Goal: Find specific page/section: Find specific page/section

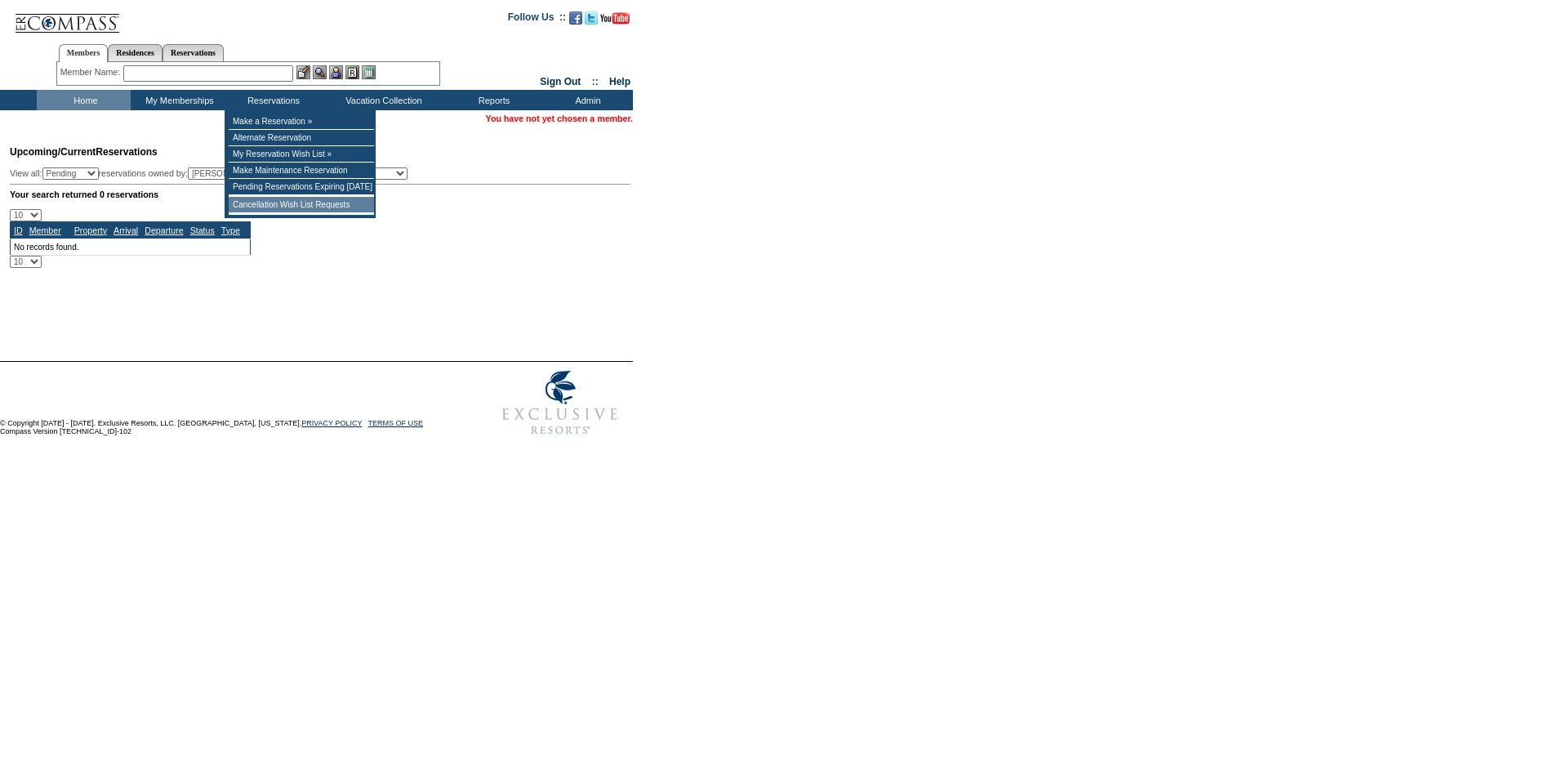
click at [333, 212] on td "Cancellation Wish List Requests" at bounding box center [301, 204] width 145 height 16
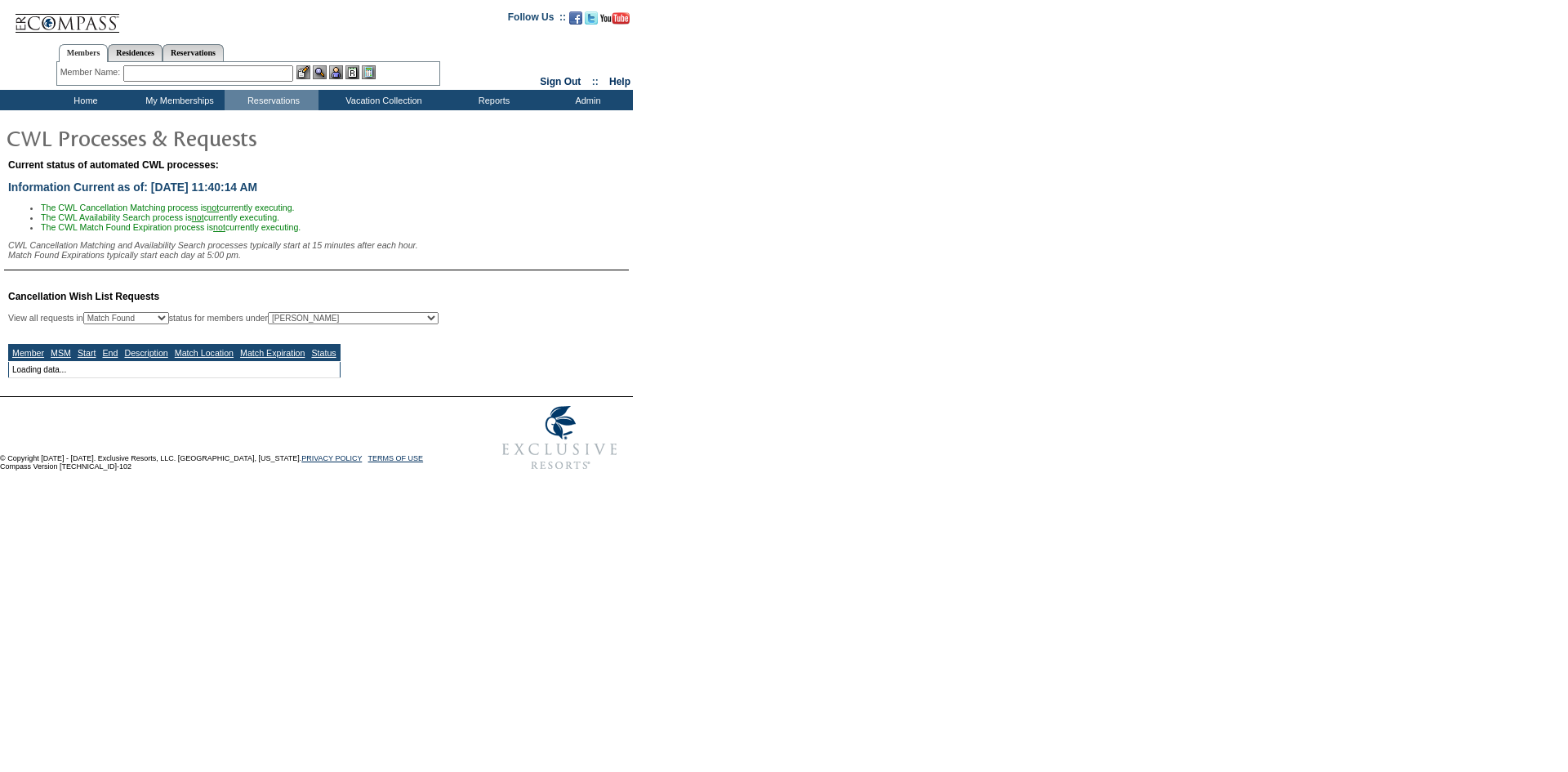
select select "50"
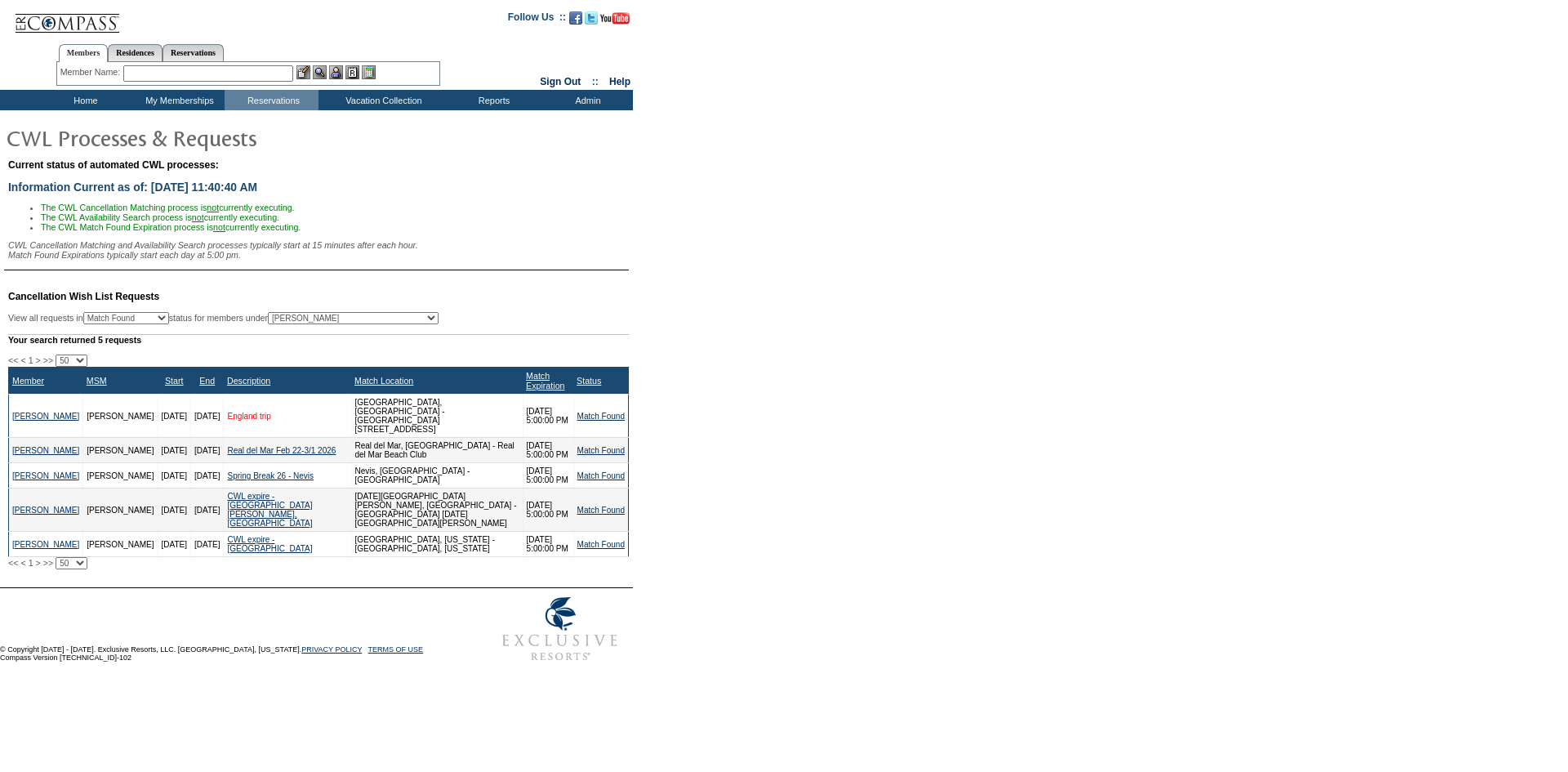
click at [271, 421] on link "England trip" at bounding box center [249, 416] width 44 height 9
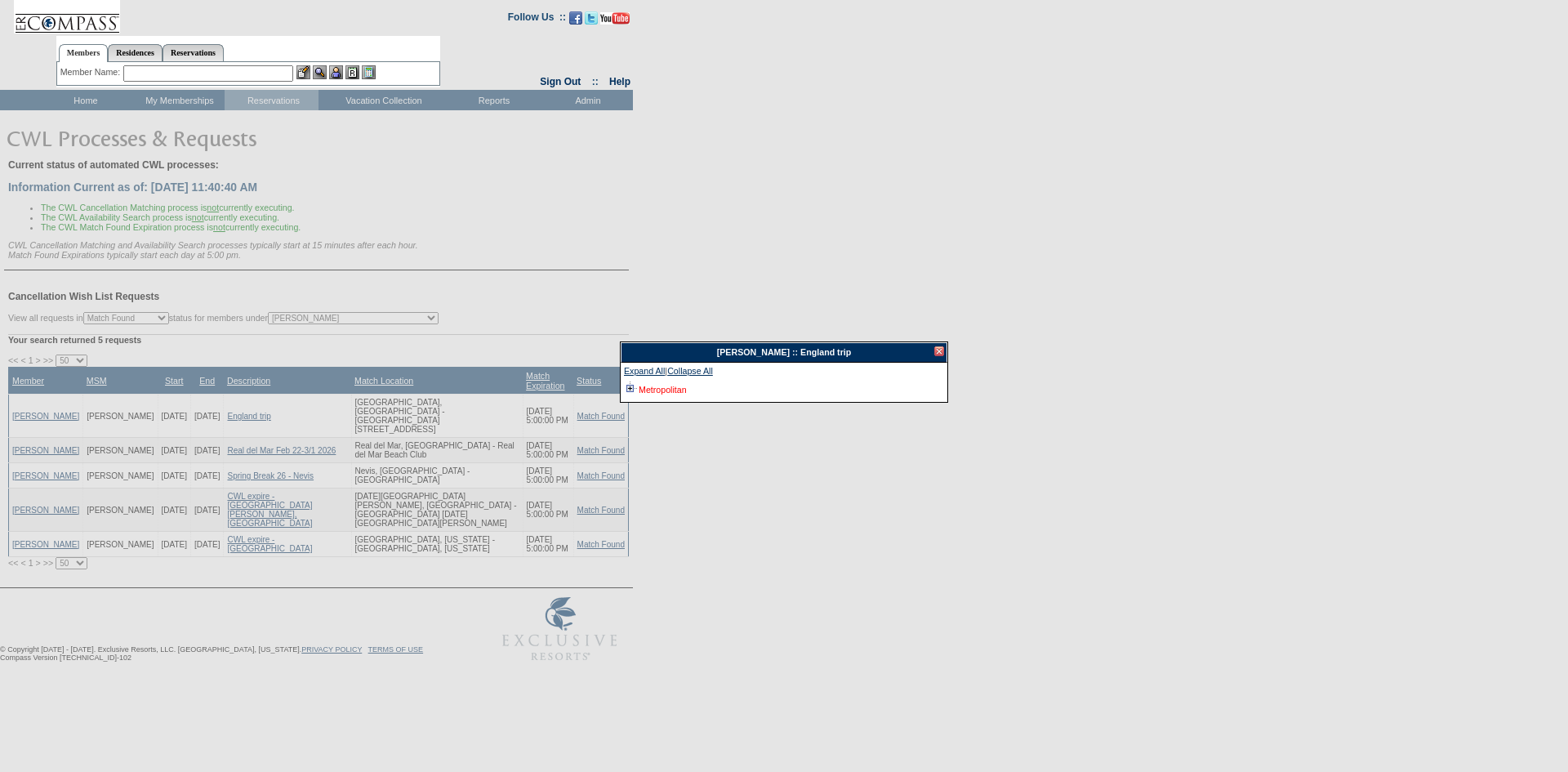
click at [677, 388] on link "Metropolitan" at bounding box center [663, 389] width 48 height 9
click at [938, 349] on div at bounding box center [940, 351] width 9 height 9
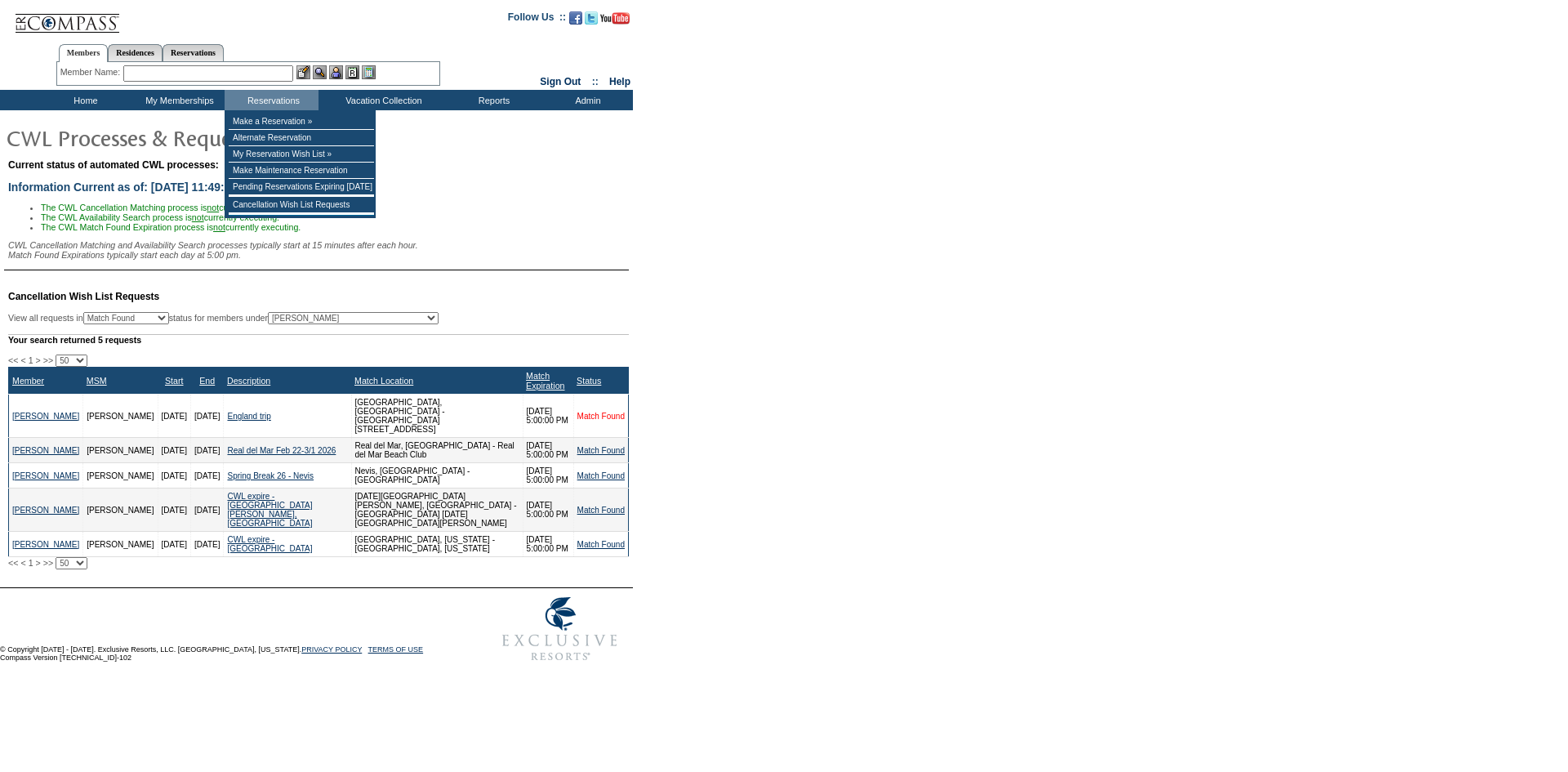
drag, startPoint x: 601, startPoint y: 422, endPoint x: 594, endPoint y: 440, distance: 19.3
click at [601, 421] on link "Match Found" at bounding box center [601, 416] width 47 height 9
